Goal: Find specific page/section: Find specific page/section

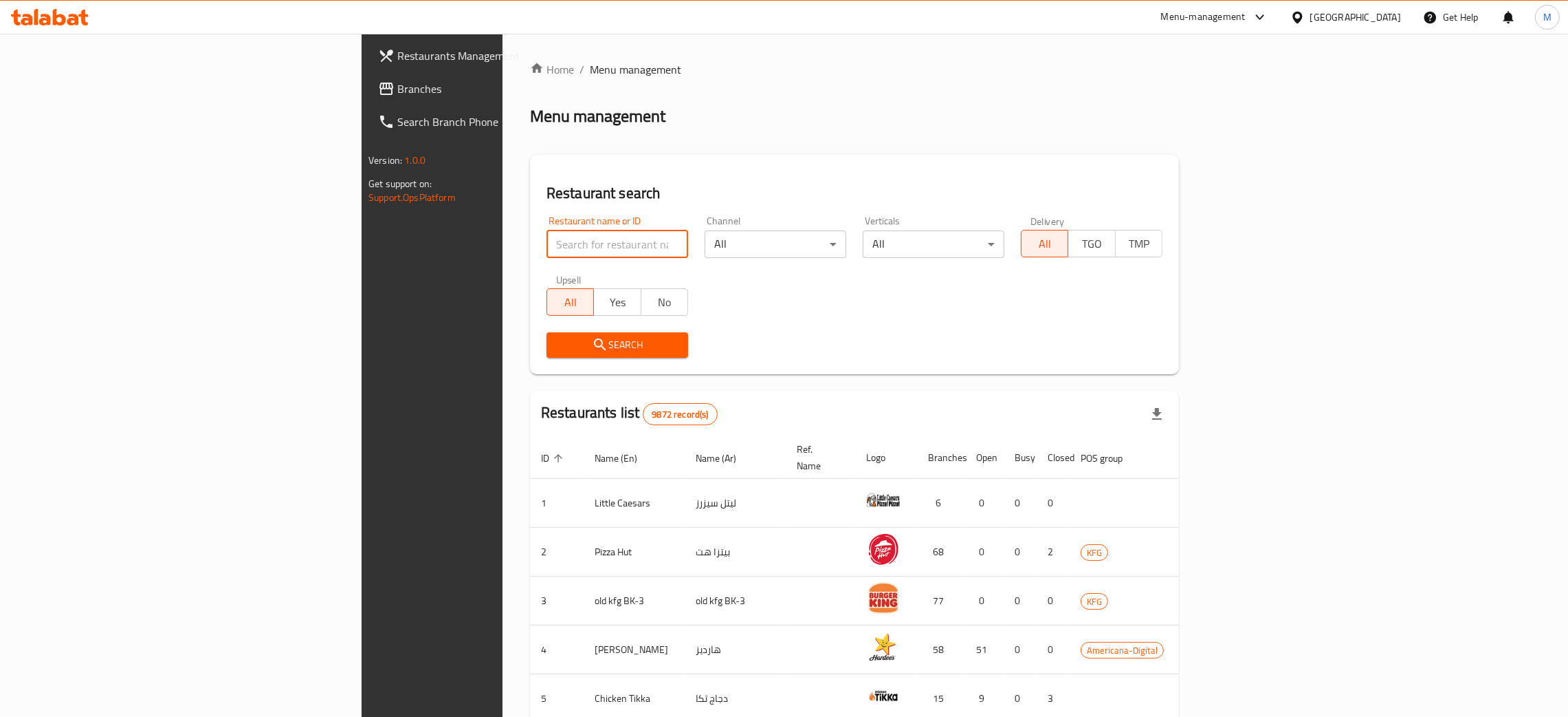
click at [547, 246] on input "search" at bounding box center [617, 244] width 141 height 27
type input "الجواد"
click button "Search" at bounding box center [617, 345] width 141 height 25
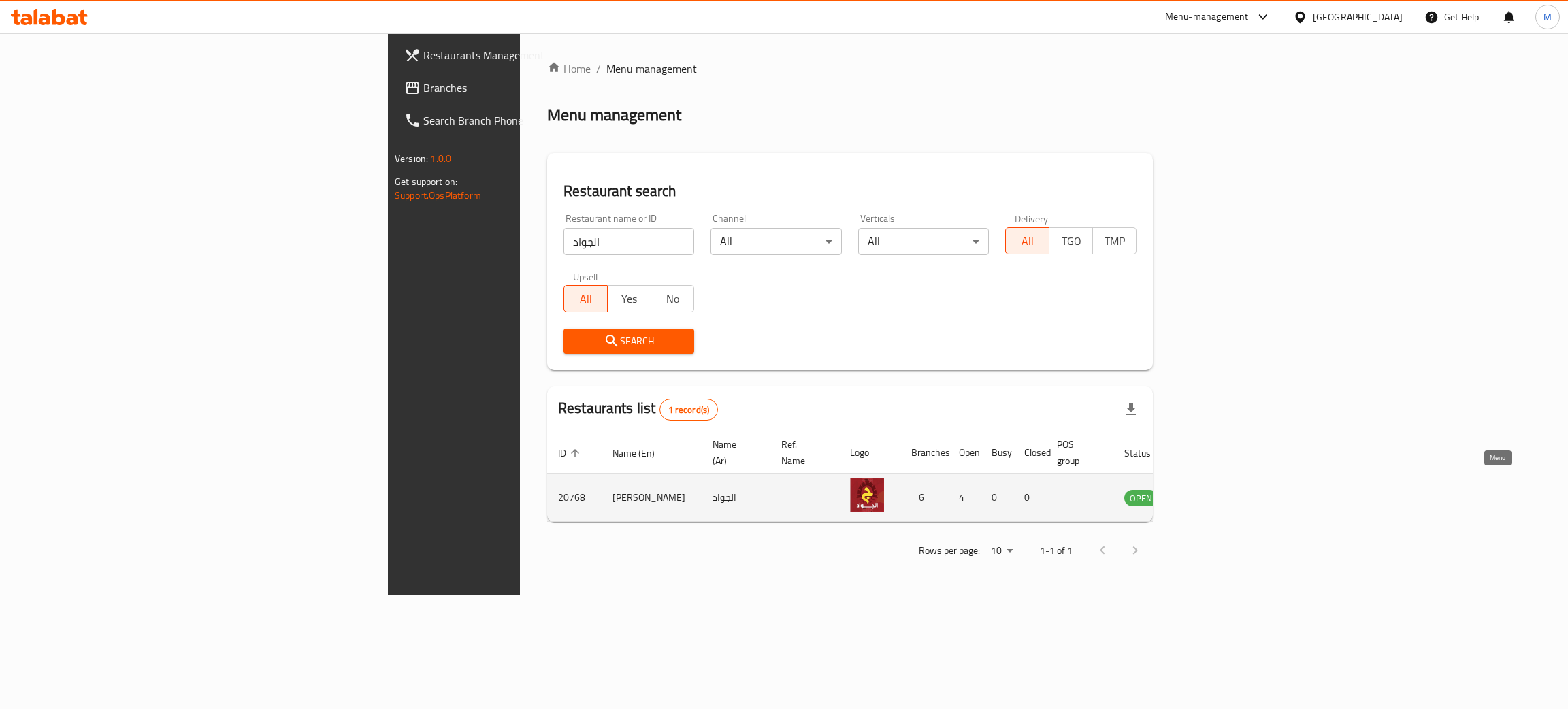
click at [1212, 489] on icon "enhanced table" at bounding box center [1203, 497] width 16 height 16
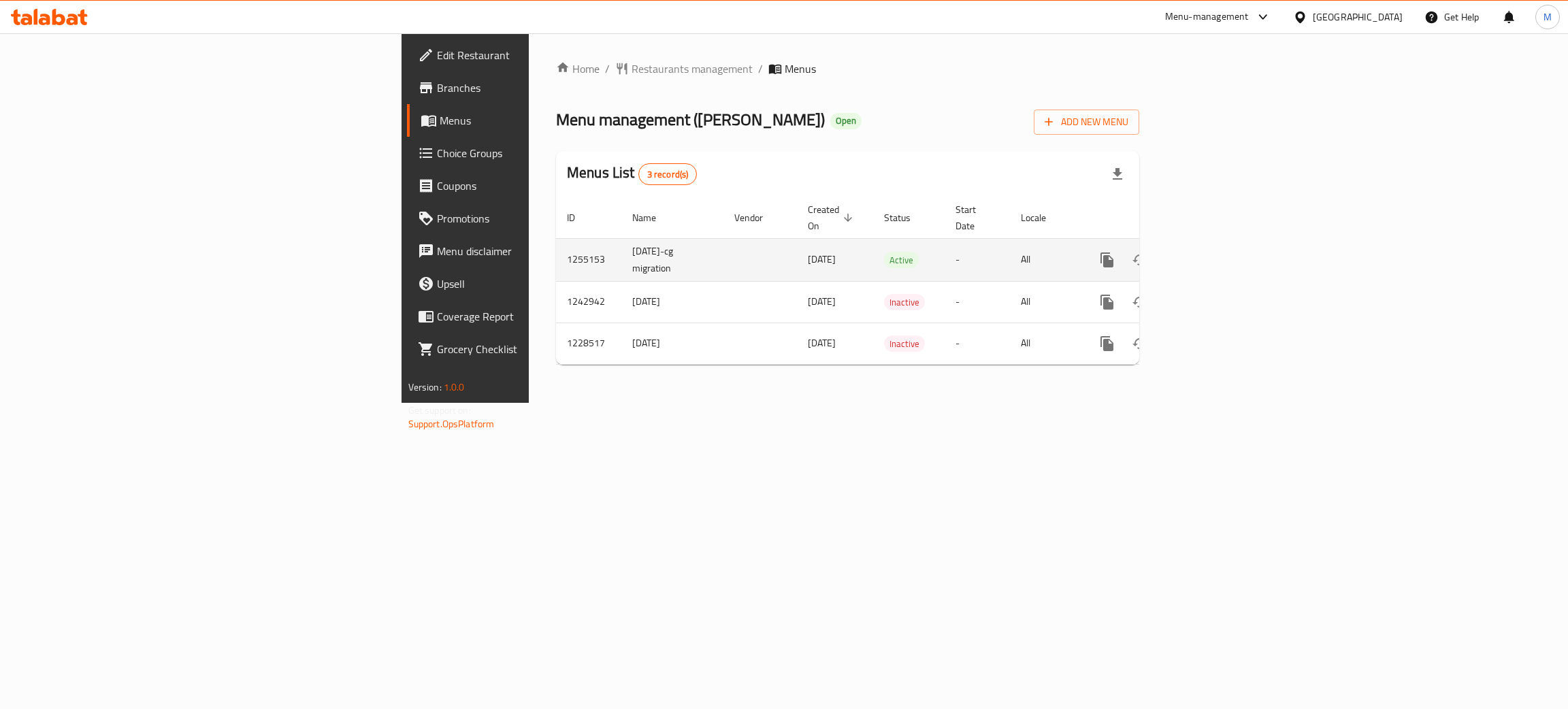
click at [1232, 238] on td "enhanced table" at bounding box center [1156, 259] width 152 height 42
click at [1222, 243] on link "enhanced table" at bounding box center [1205, 259] width 33 height 33
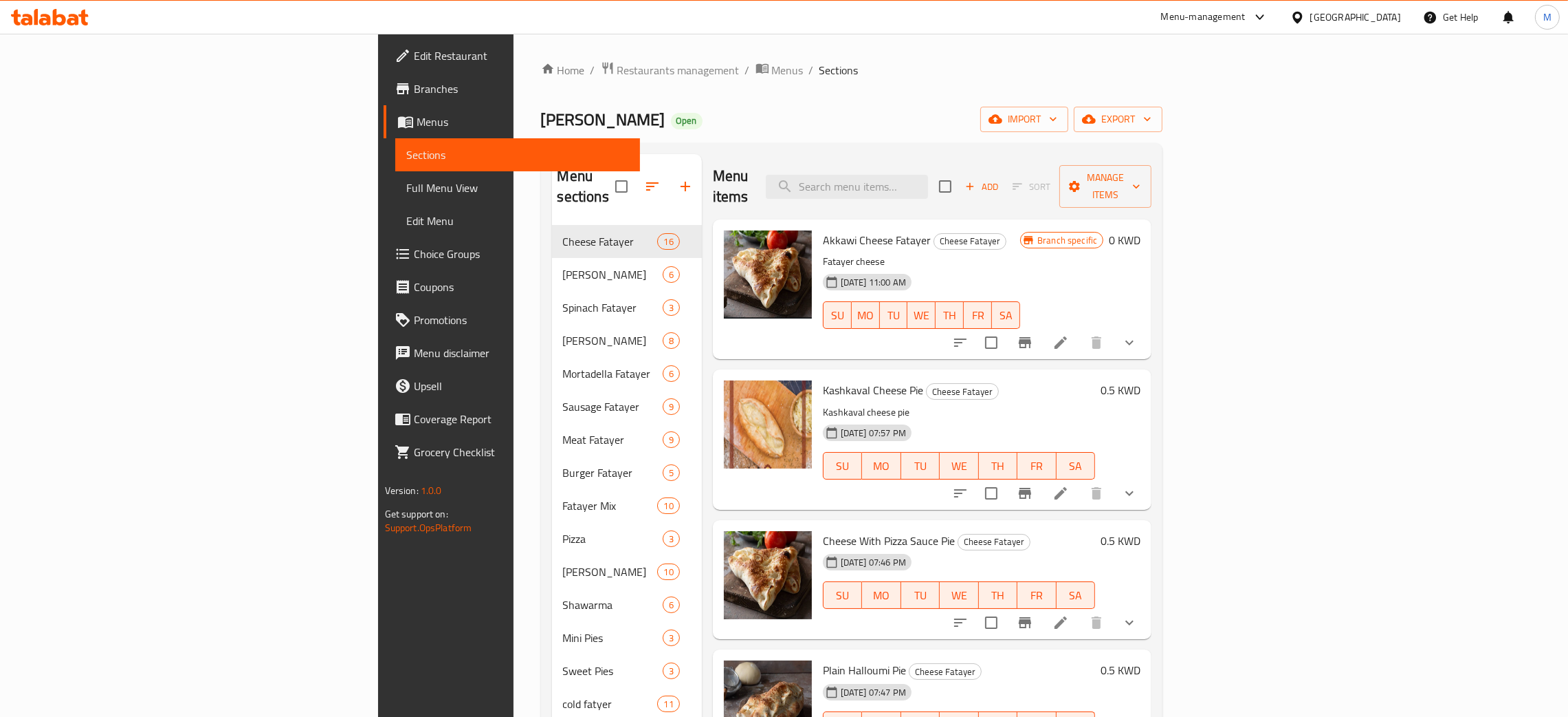
click at [413, 95] on span "Branches" at bounding box center [521, 88] width 216 height 17
